Goal: Task Accomplishment & Management: Use online tool/utility

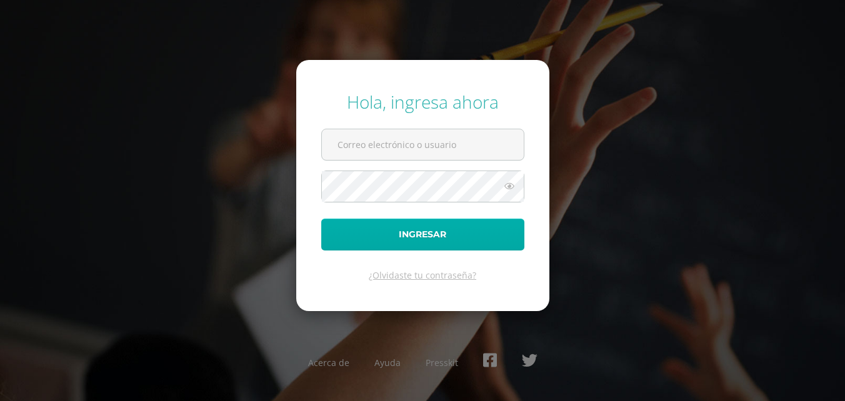
type input "[EMAIL_ADDRESS][DOMAIN_NAME]"
click at [421, 241] on button "Ingresar" at bounding box center [422, 235] width 203 height 32
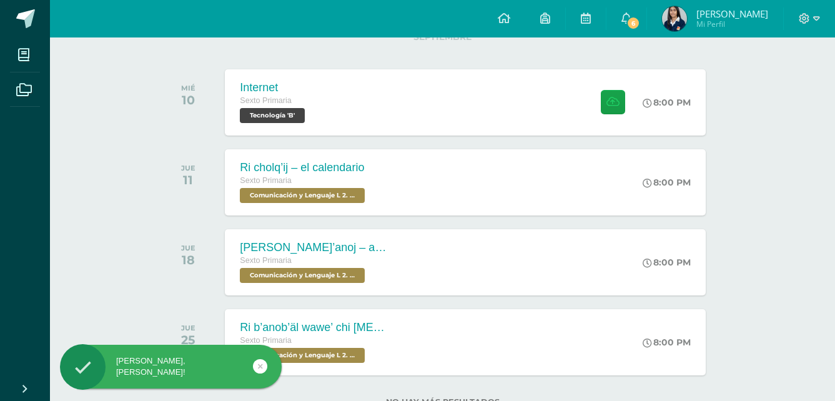
scroll to position [187, 0]
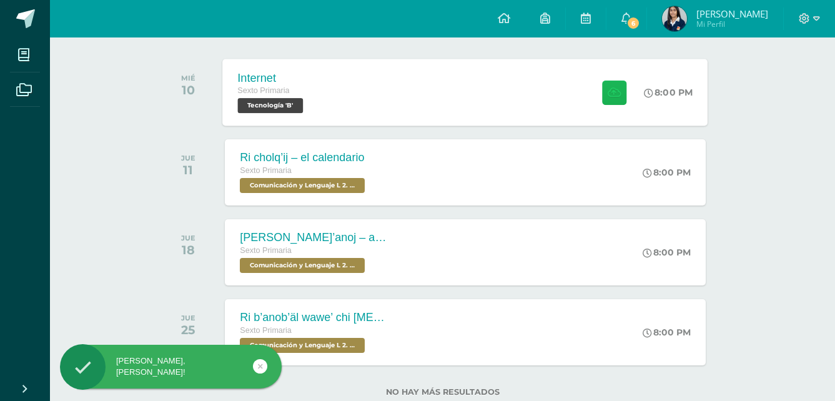
click at [619, 99] on button at bounding box center [614, 92] width 24 height 24
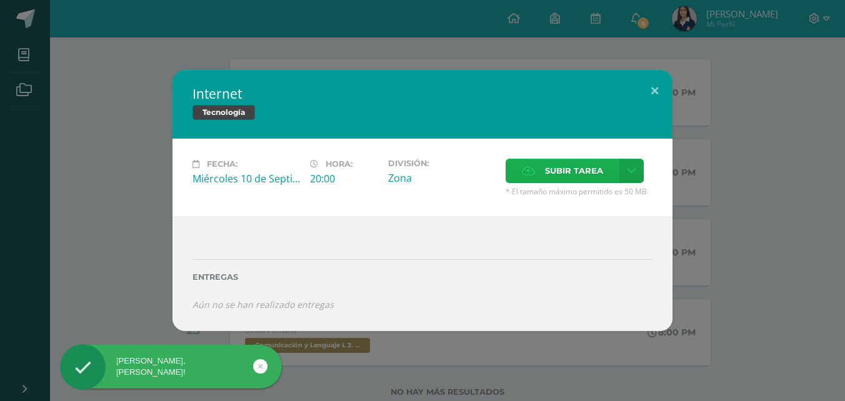
click at [580, 164] on span "Subir tarea" at bounding box center [574, 170] width 58 height 23
click at [0, 0] on input "Subir tarea" at bounding box center [0, 0] width 0 height 0
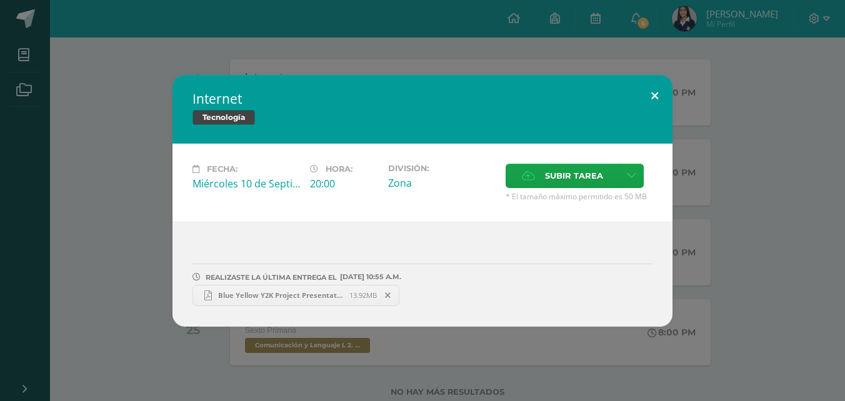
click at [660, 94] on button at bounding box center [655, 96] width 36 height 42
